Goal: Task Accomplishment & Management: Use online tool/utility

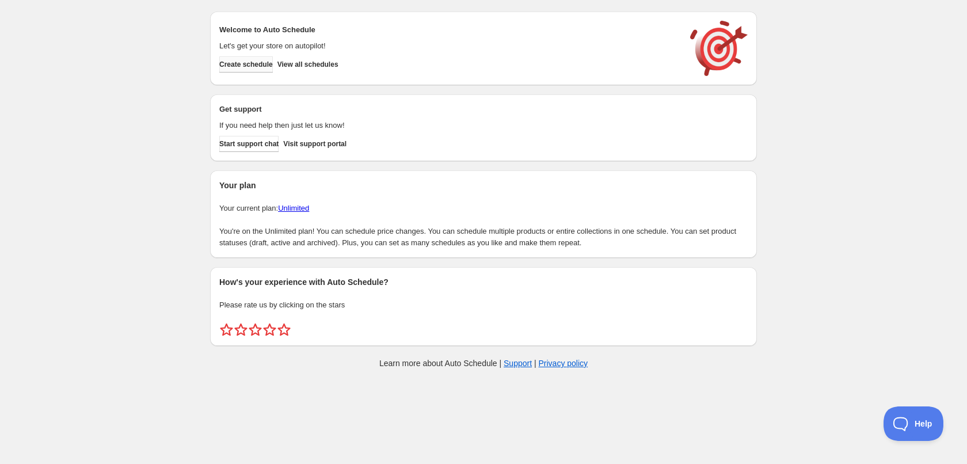
click at [244, 70] on button "Create schedule" at bounding box center [246, 64] width 54 height 16
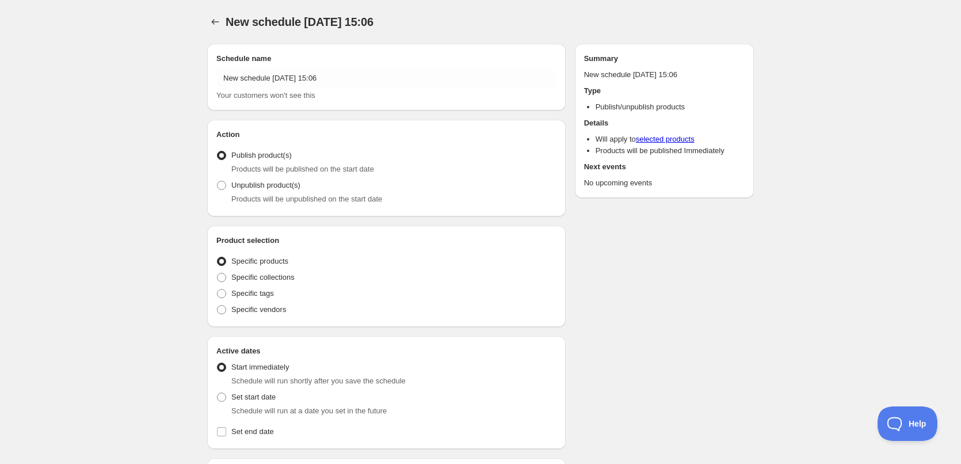
radio input "true"
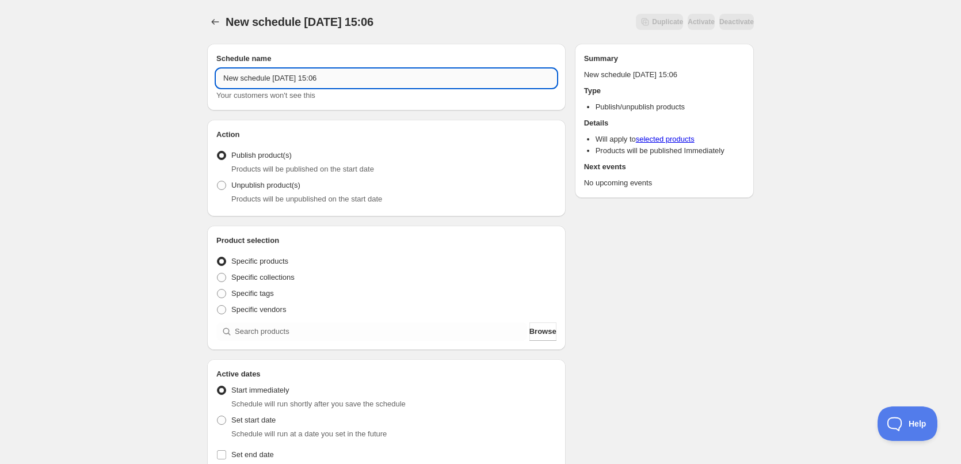
click at [383, 86] on input "New schedule [DATE] 15:06" at bounding box center [386, 78] width 340 height 18
click at [382, 85] on input "New schedule [DATE] 15:06" at bounding box center [386, 78] width 340 height 18
type input "[DATE]"
click at [145, 147] on div "[DATE]. This page is ready [DATE] Duplicate Activate Deactivate More actions Du…" at bounding box center [480, 438] width 961 height 877
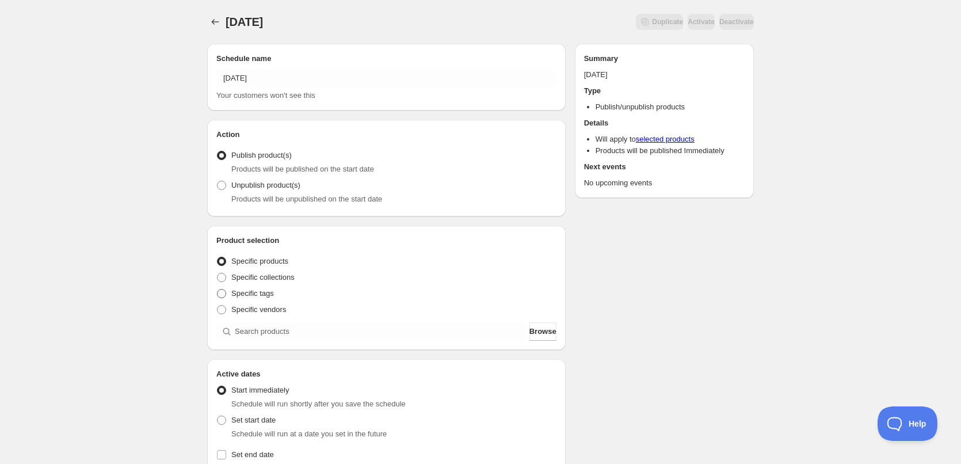
click at [226, 297] on span at bounding box center [221, 293] width 10 height 10
click at [218, 290] on input "Specific tags" at bounding box center [217, 289] width 1 height 1
radio input "true"
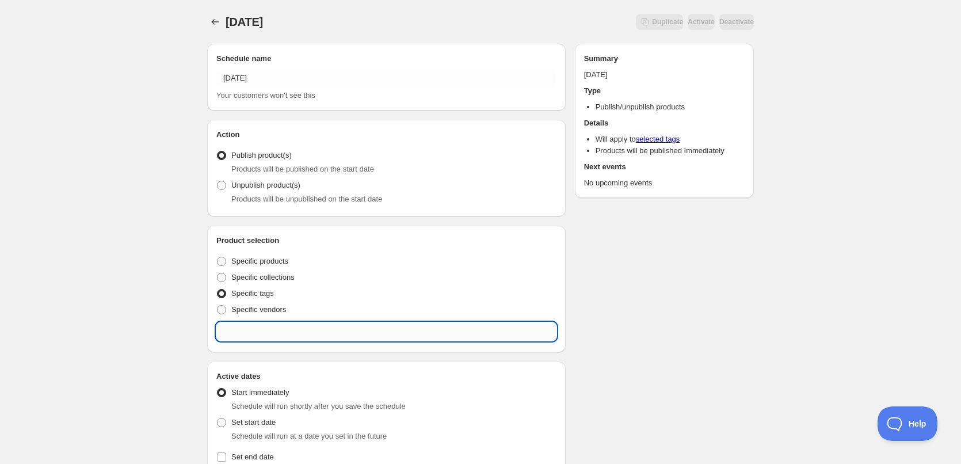
click at [290, 337] on input "text" at bounding box center [386, 331] width 340 height 18
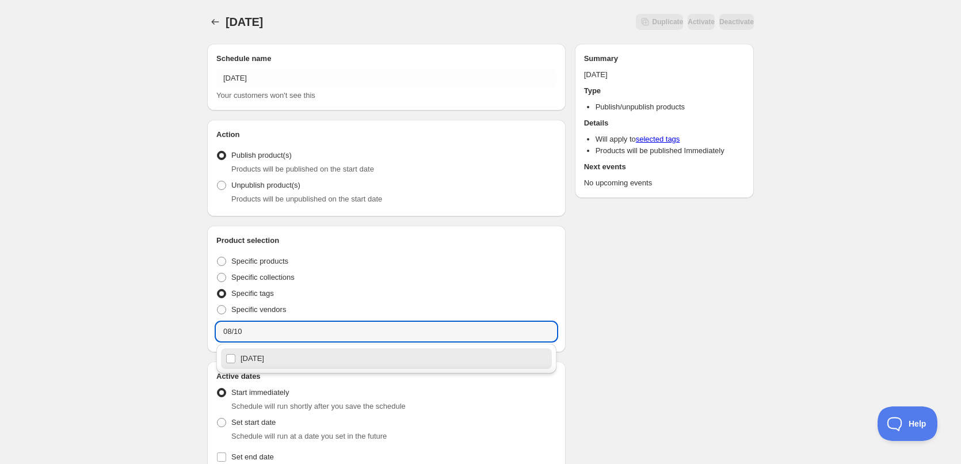
click at [280, 362] on div "[DATE]" at bounding box center [387, 359] width 322 height 16
type input "[DATE]"
checkbox input "true"
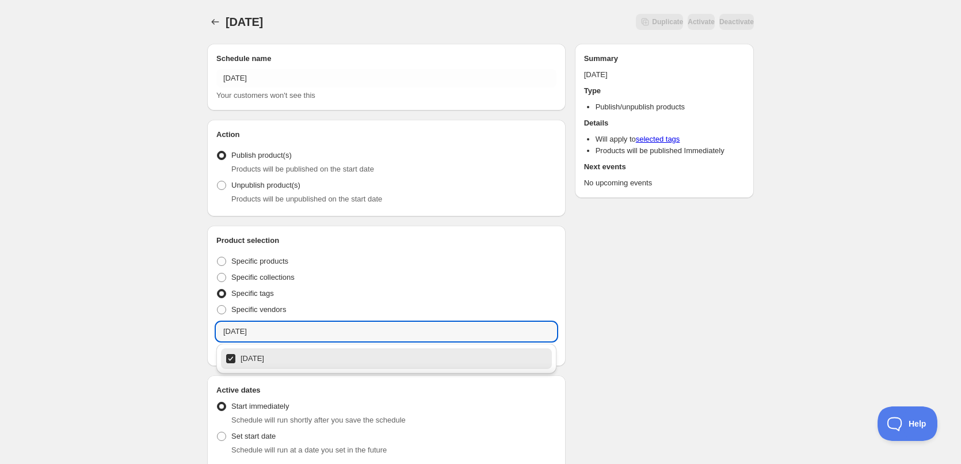
type input "[DATE]"
click at [120, 308] on div "[DATE]. This page is ready [DATE] Duplicate Activate Deactivate More actions Du…" at bounding box center [480, 447] width 961 height 894
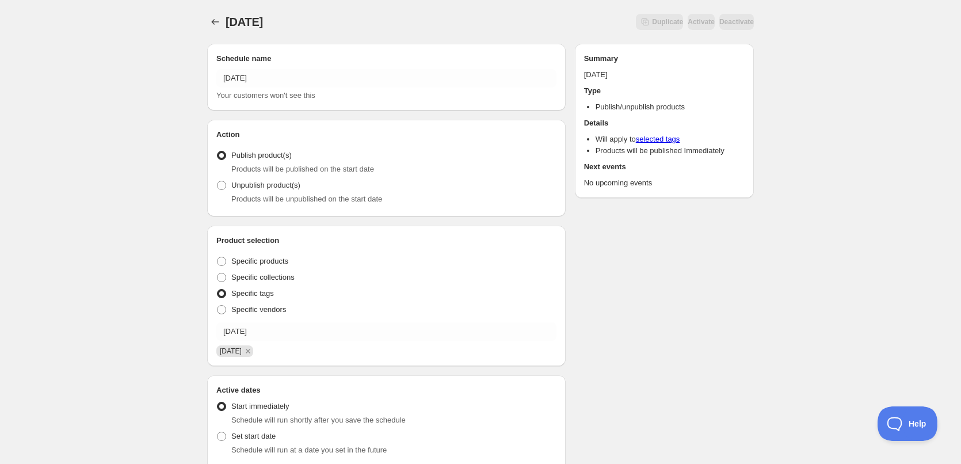
scroll to position [230, 0]
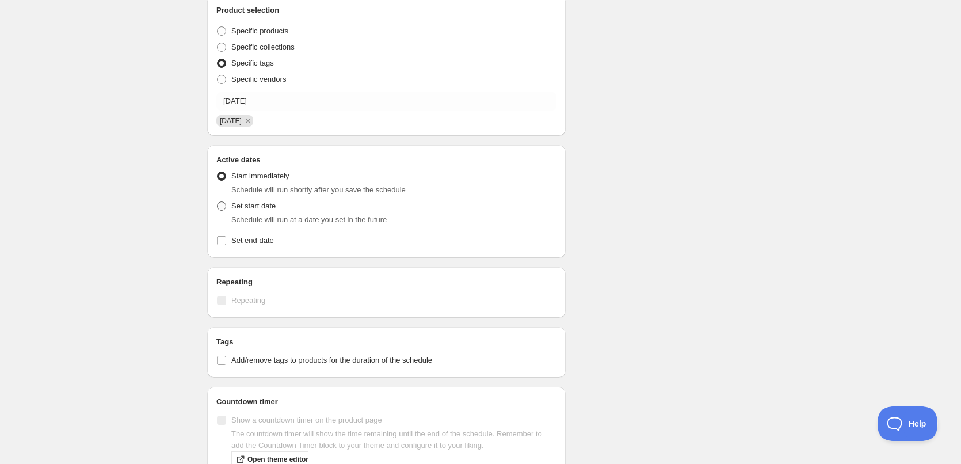
click at [223, 204] on span at bounding box center [221, 206] width 9 height 9
click at [218, 202] on input "Set start date" at bounding box center [217, 202] width 1 height 1
radio input "true"
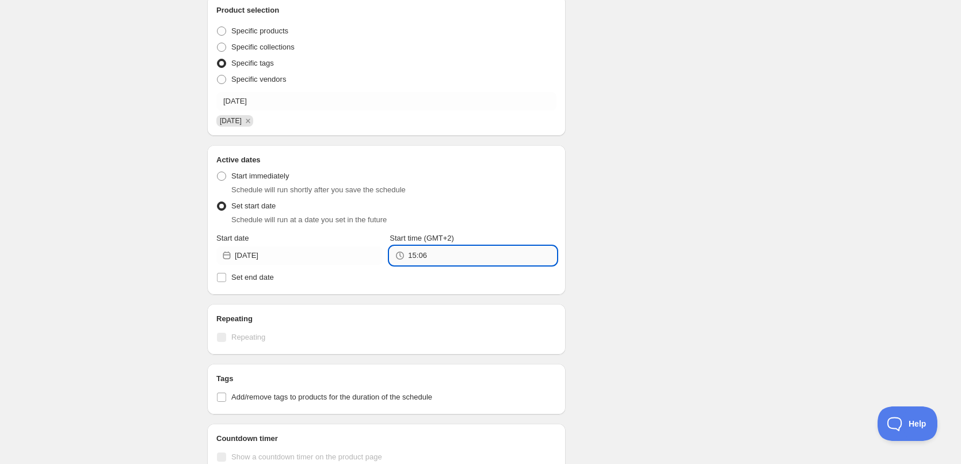
click at [465, 260] on input "15:06" at bounding box center [482, 255] width 148 height 18
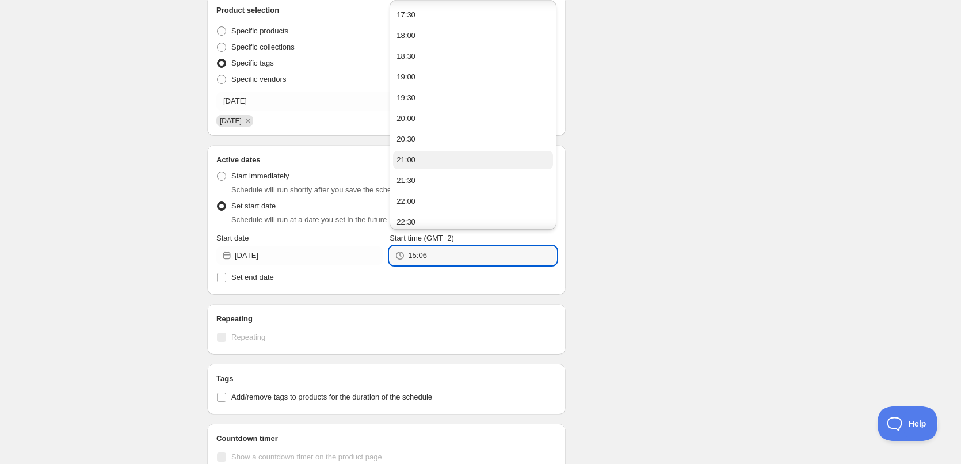
scroll to position [148, 0]
click at [422, 157] on button "22:00" at bounding box center [472, 155] width 159 height 18
type input "22:00"
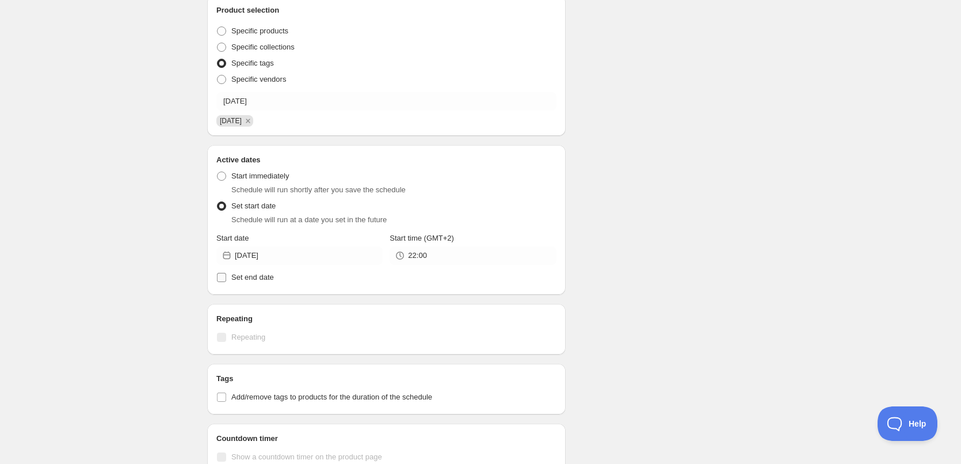
click at [253, 279] on span "Set end date" at bounding box center [252, 277] width 43 height 9
click at [226, 279] on input "Set end date" at bounding box center [221, 277] width 9 height 9
checkbox input "true"
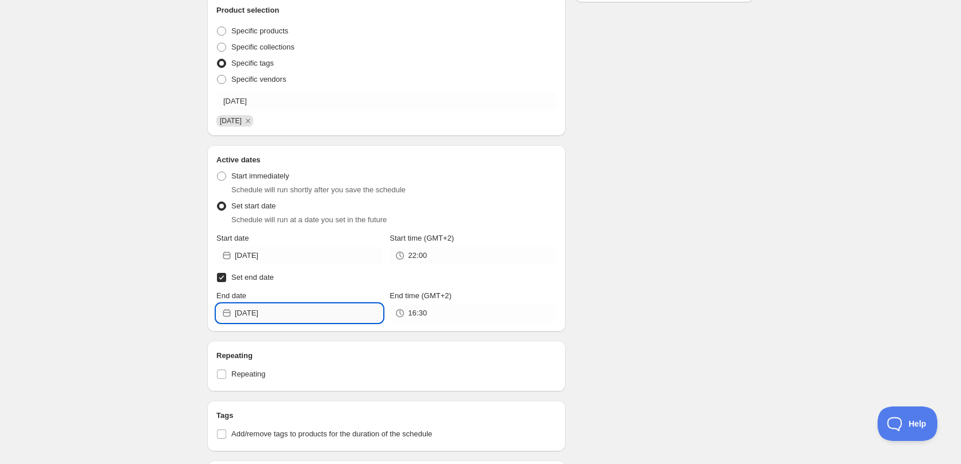
click at [295, 318] on input "[DATE]" at bounding box center [309, 313] width 148 height 18
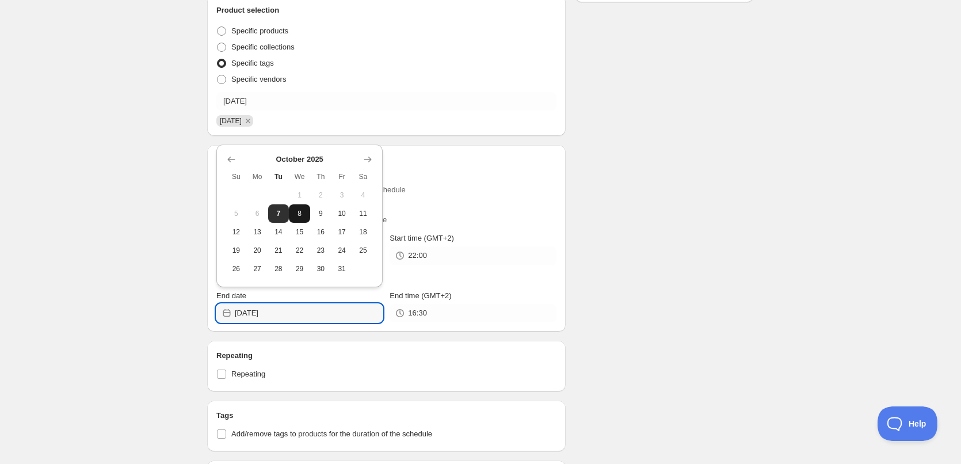
click at [303, 208] on button "8" at bounding box center [299, 213] width 21 height 18
type input "[DATE]"
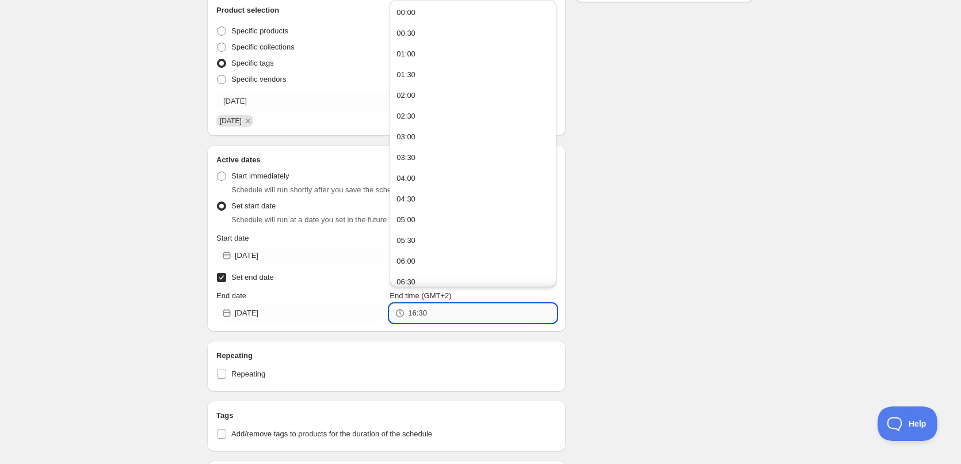
click at [453, 316] on input "16:30" at bounding box center [482, 313] width 148 height 18
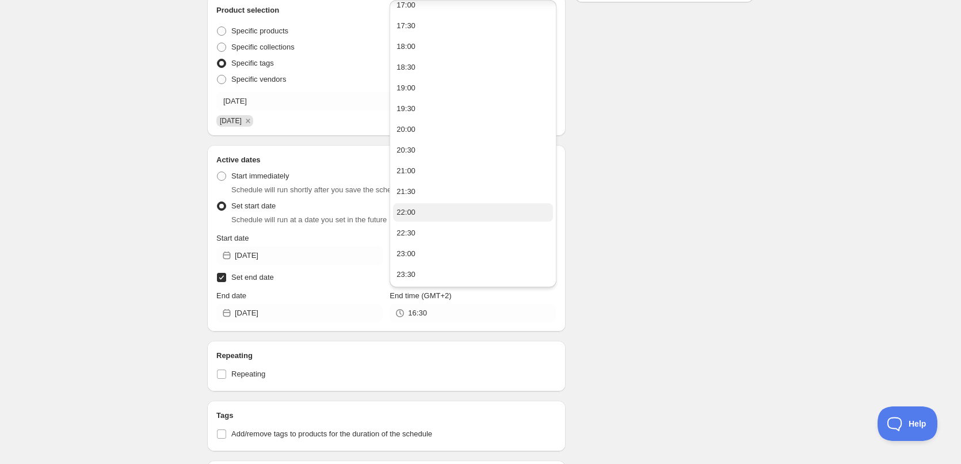
click at [439, 214] on button "22:00" at bounding box center [472, 212] width 159 height 18
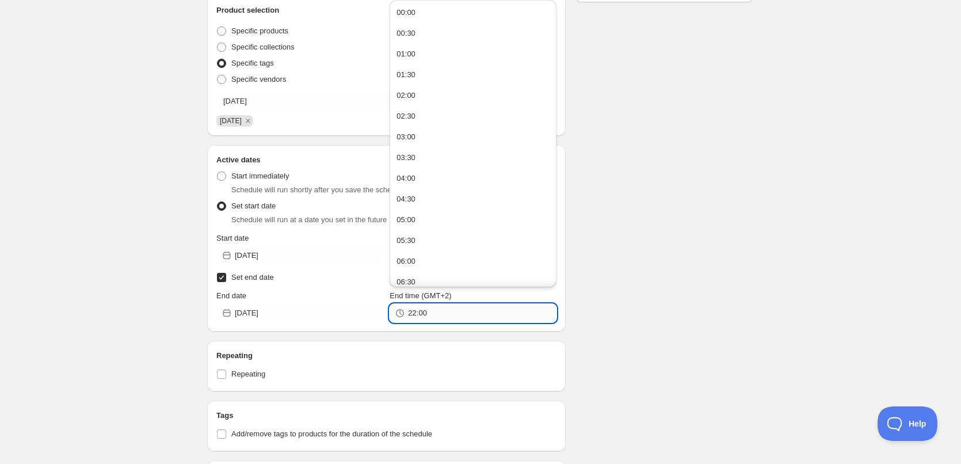
click at [422, 314] on input "22:00" at bounding box center [482, 313] width 148 height 18
type input "22:10"
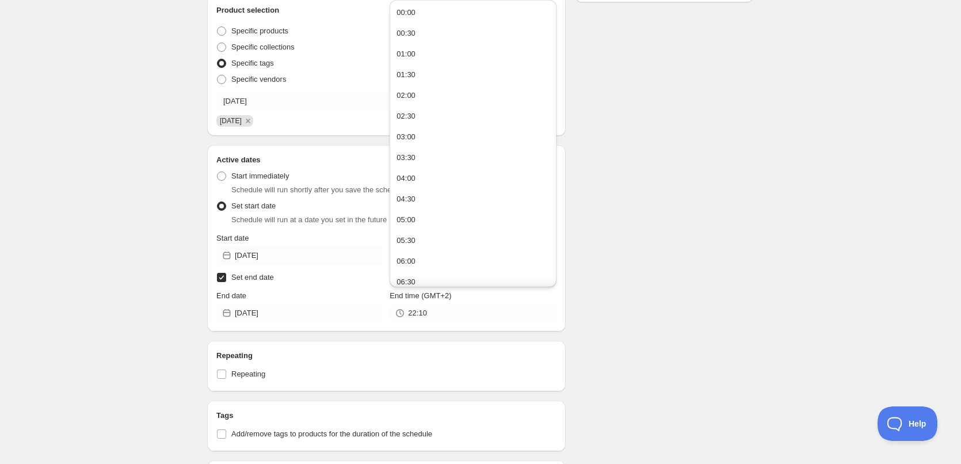
click at [666, 313] on div "Schedule name [DATE] Your customers won't see this Action Action Publish produc…" at bounding box center [476, 286] width 556 height 965
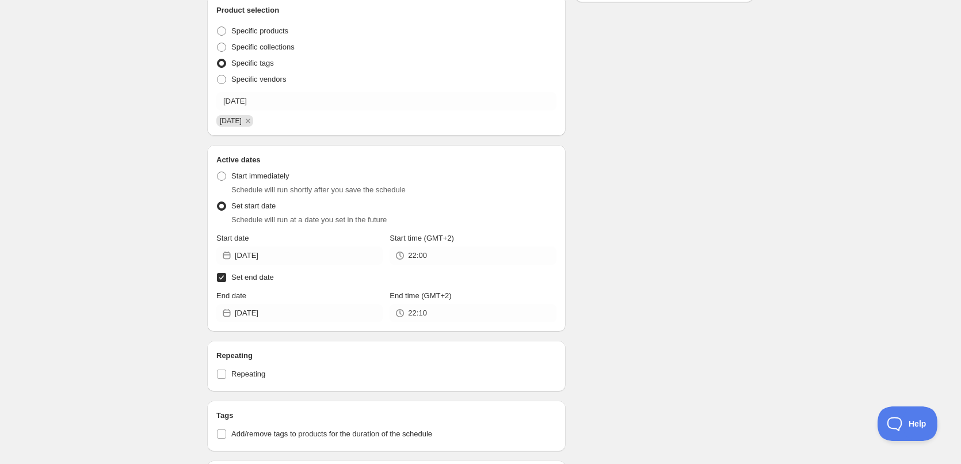
click at [663, 313] on div "Schedule name [DATE] Your customers won't see this Action Action Publish produc…" at bounding box center [476, 286] width 556 height 965
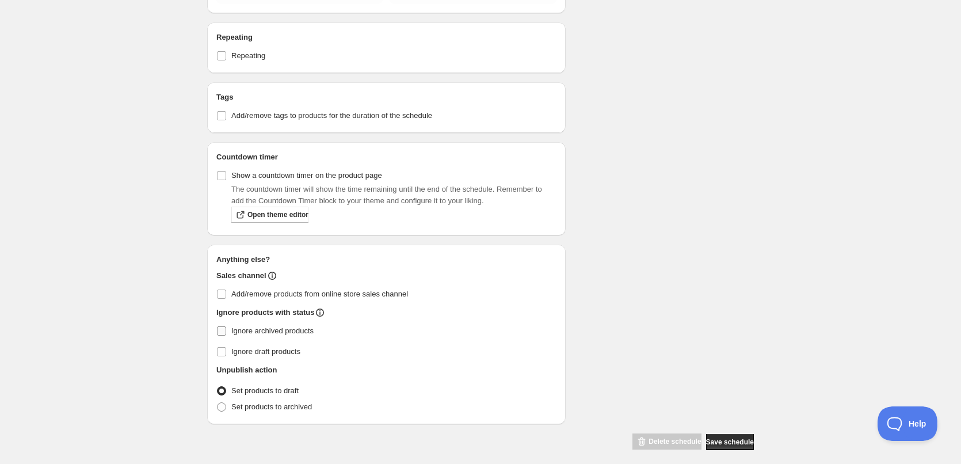
scroll to position [557, 0]
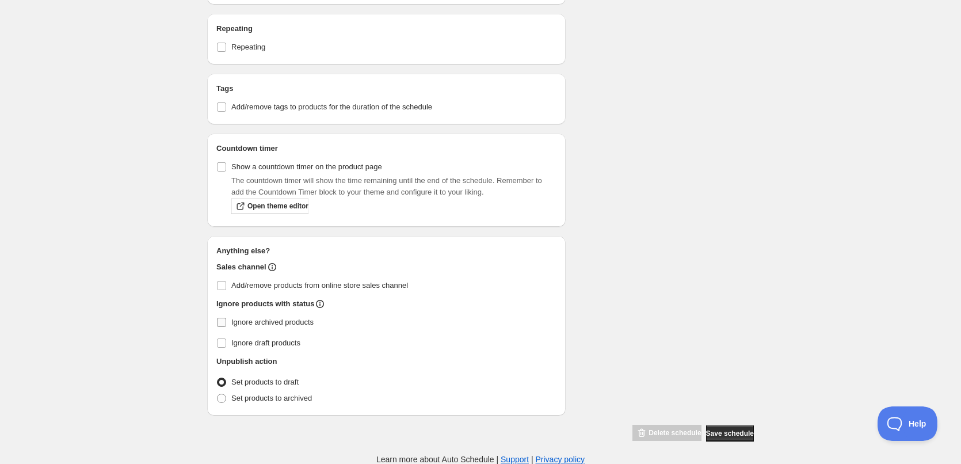
click at [225, 319] on input "Ignore archived products" at bounding box center [221, 322] width 9 height 9
checkbox input "true"
click at [229, 396] on label "Set products to archived" at bounding box center [264, 398] width 96 height 16
click at [218, 394] on input "Set products to archived" at bounding box center [217, 394] width 1 height 1
radio input "true"
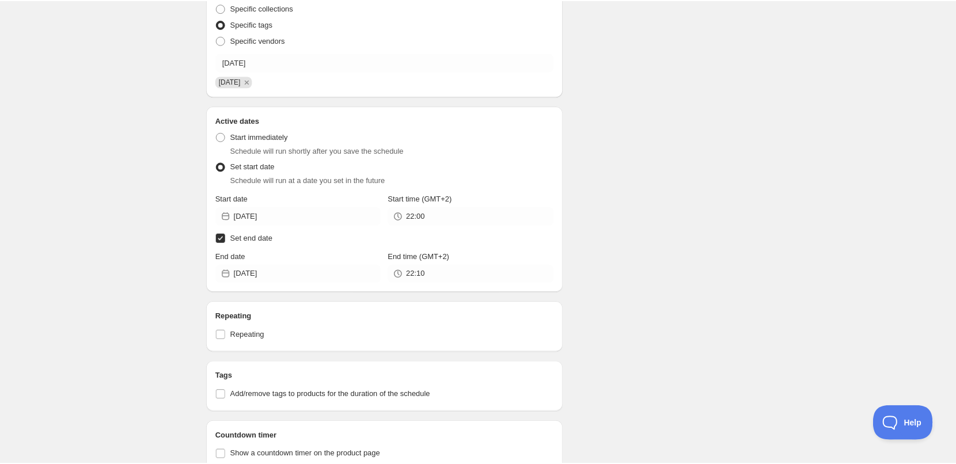
scroll to position [0, 0]
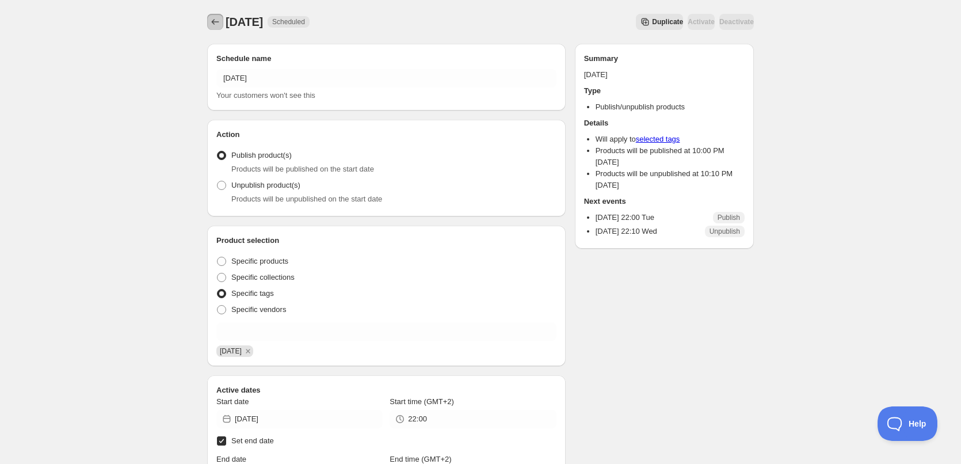
click at [212, 24] on icon "Schedules" at bounding box center [216, 22] width 12 height 12
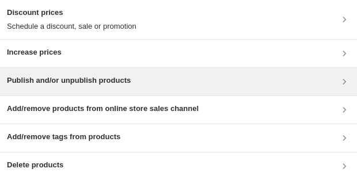
click at [71, 86] on div "Publish and/or unpublish products" at bounding box center [69, 82] width 124 height 14
